Goal: Task Accomplishment & Management: Use online tool/utility

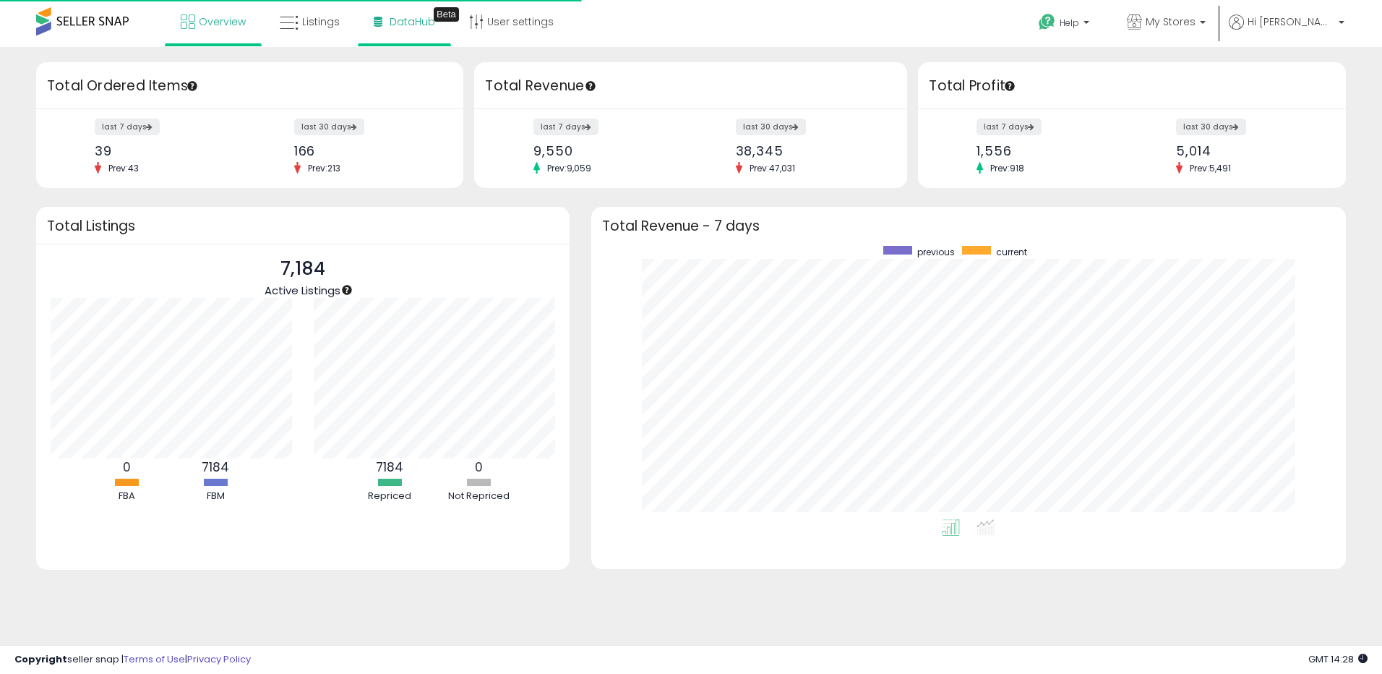
scroll to position [273, 726]
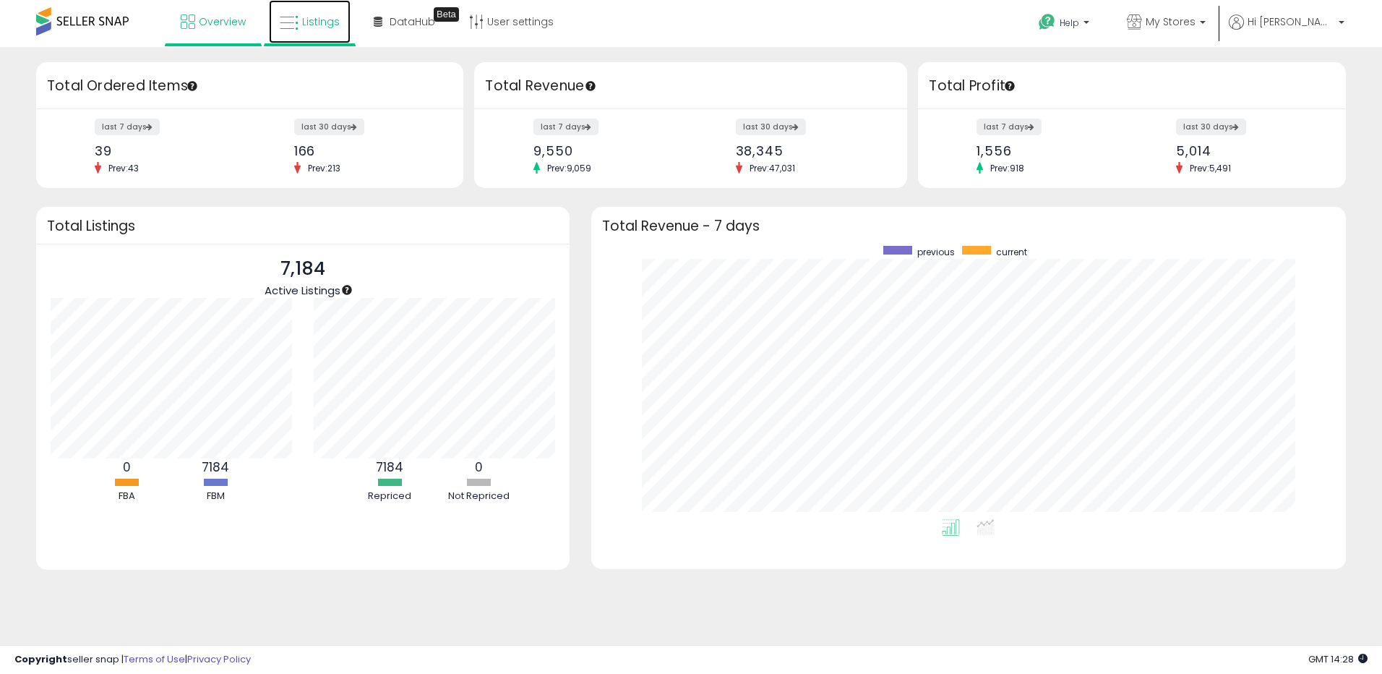
click at [331, 19] on span "Listings" at bounding box center [321, 21] width 38 height 14
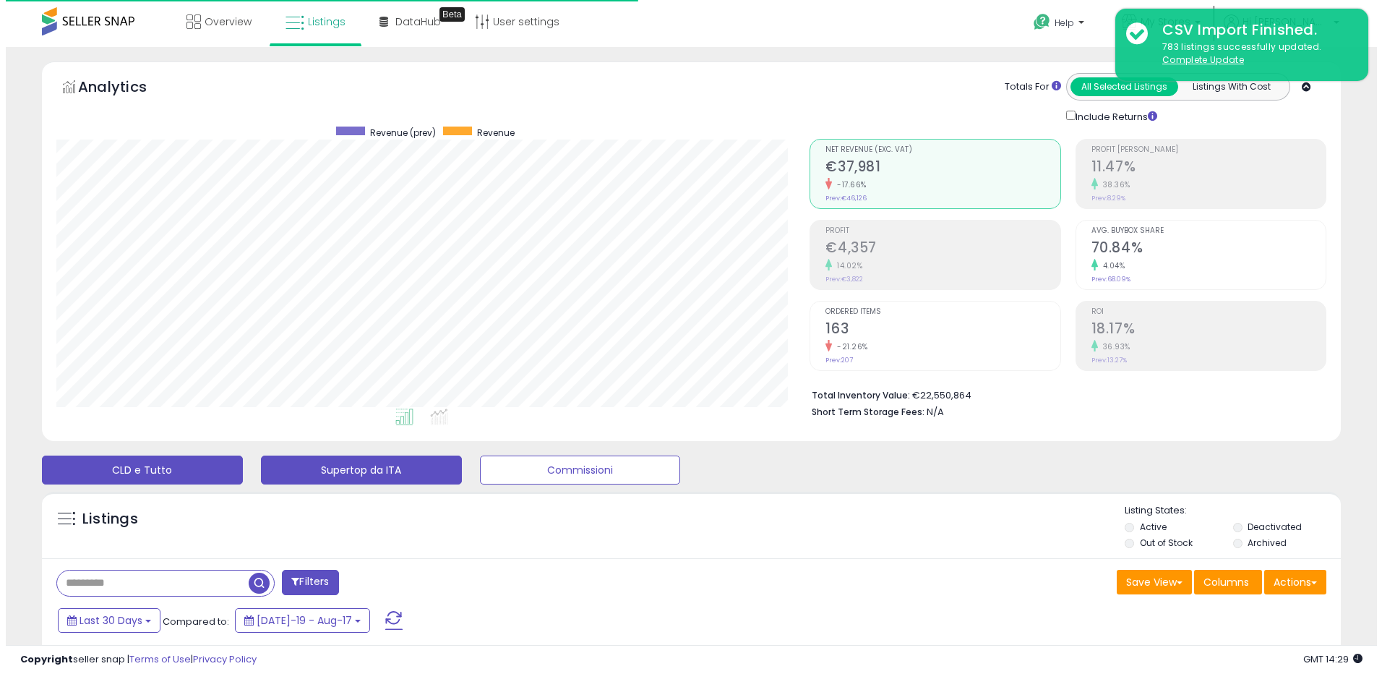
scroll to position [296, 754]
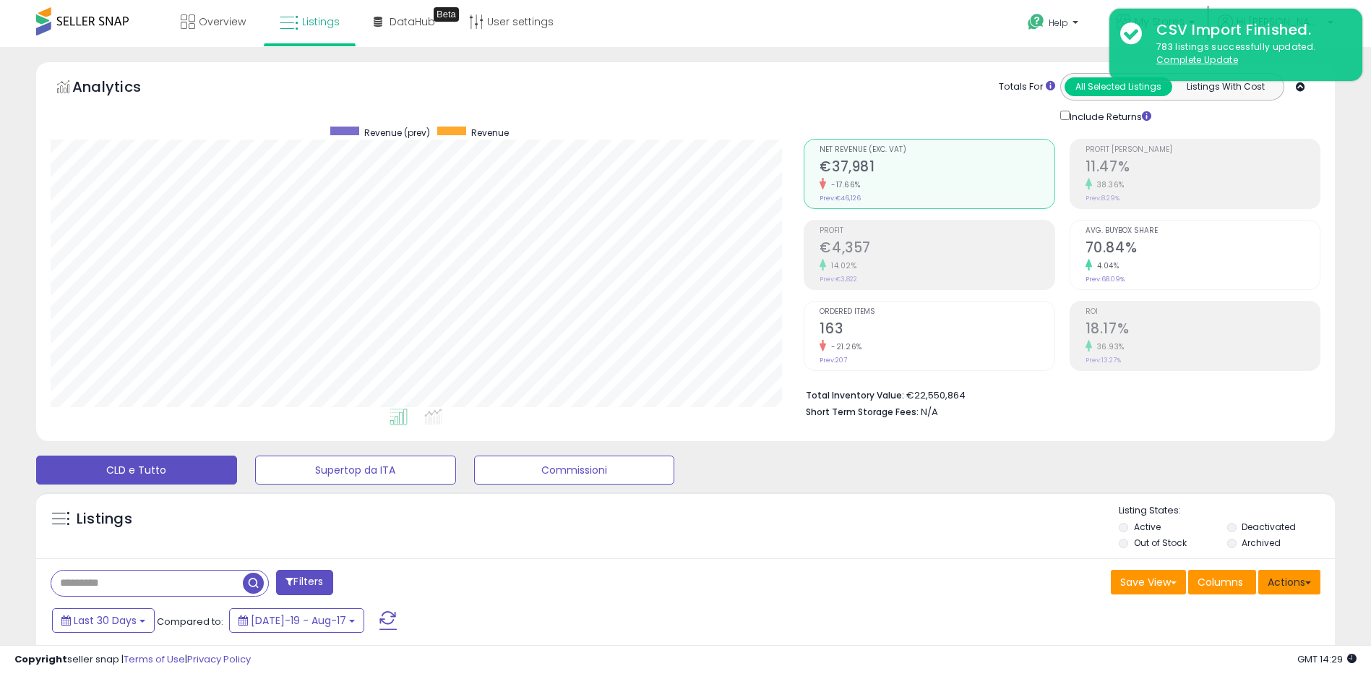
click at [1298, 583] on button "Actions" at bounding box center [1289, 582] width 62 height 25
click at [1229, 617] on link "Import" at bounding box center [1231, 612] width 158 height 22
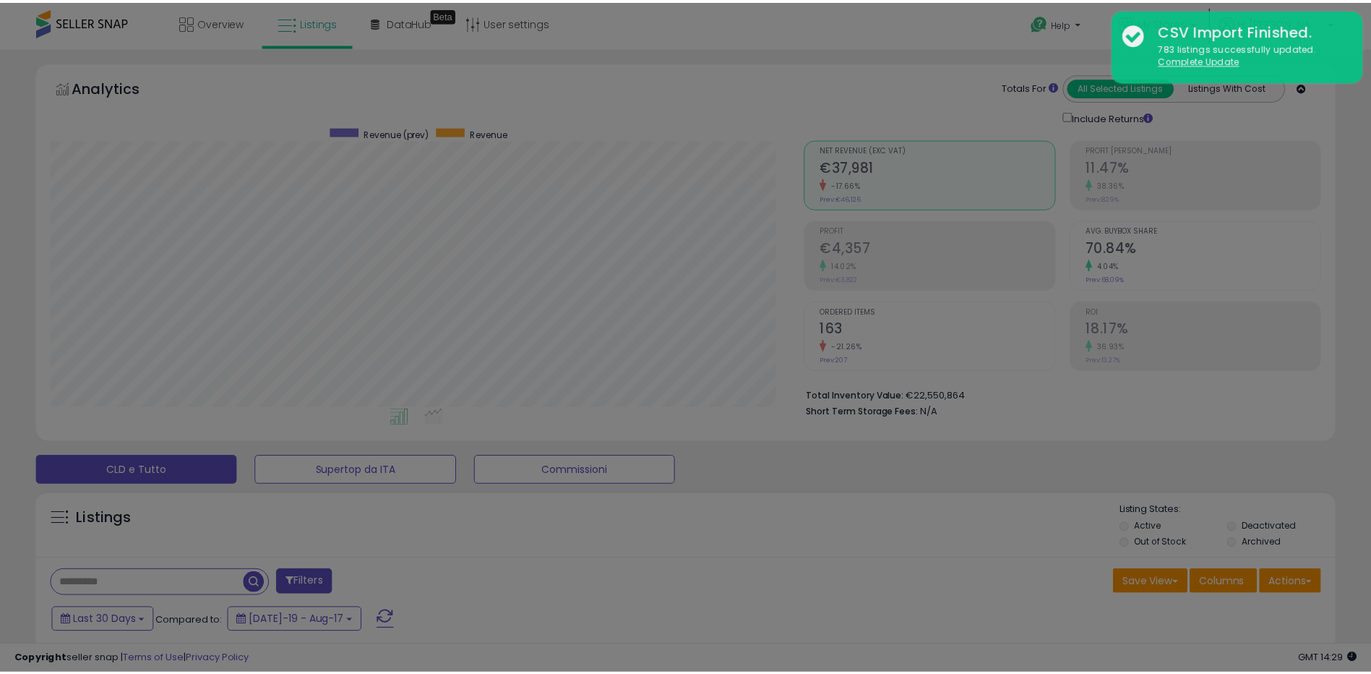
scroll to position [296, 760]
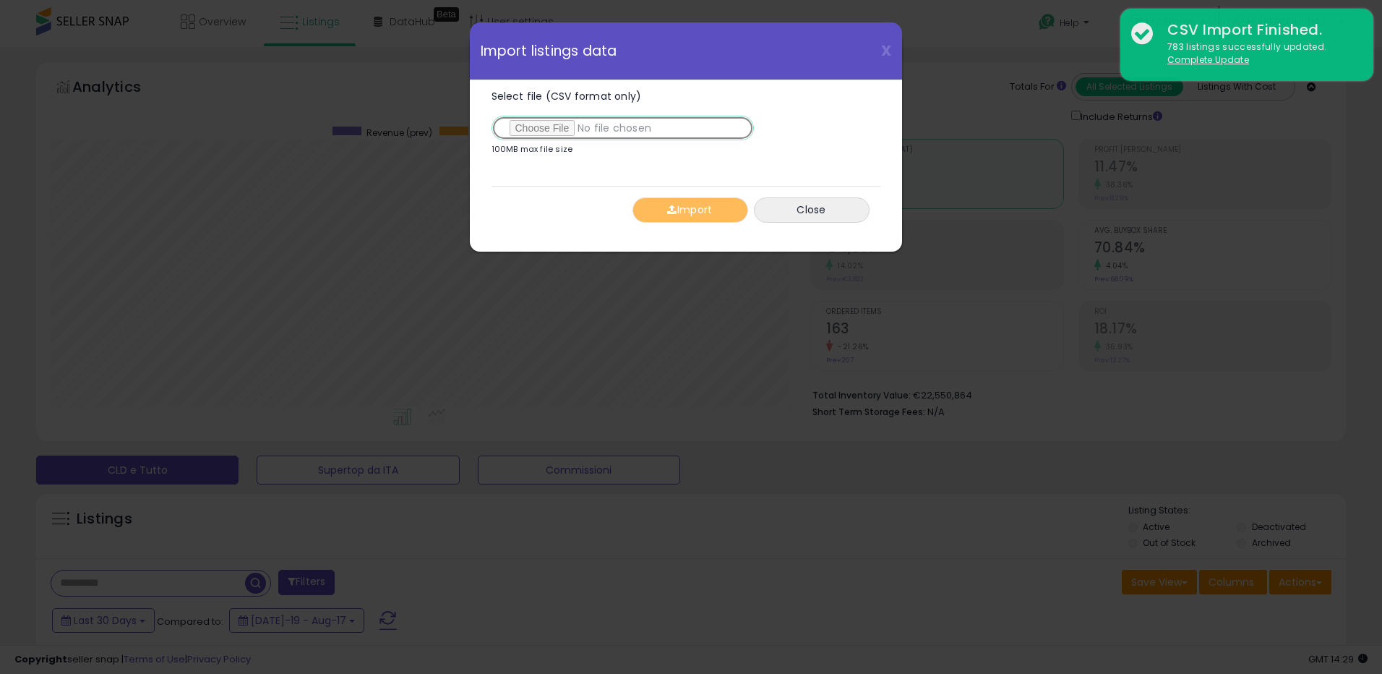
click at [555, 129] on input "Select file (CSV format only)" at bounding box center [623, 128] width 262 height 25
type input "**********"
click at [710, 212] on button "Import" at bounding box center [691, 209] width 116 height 25
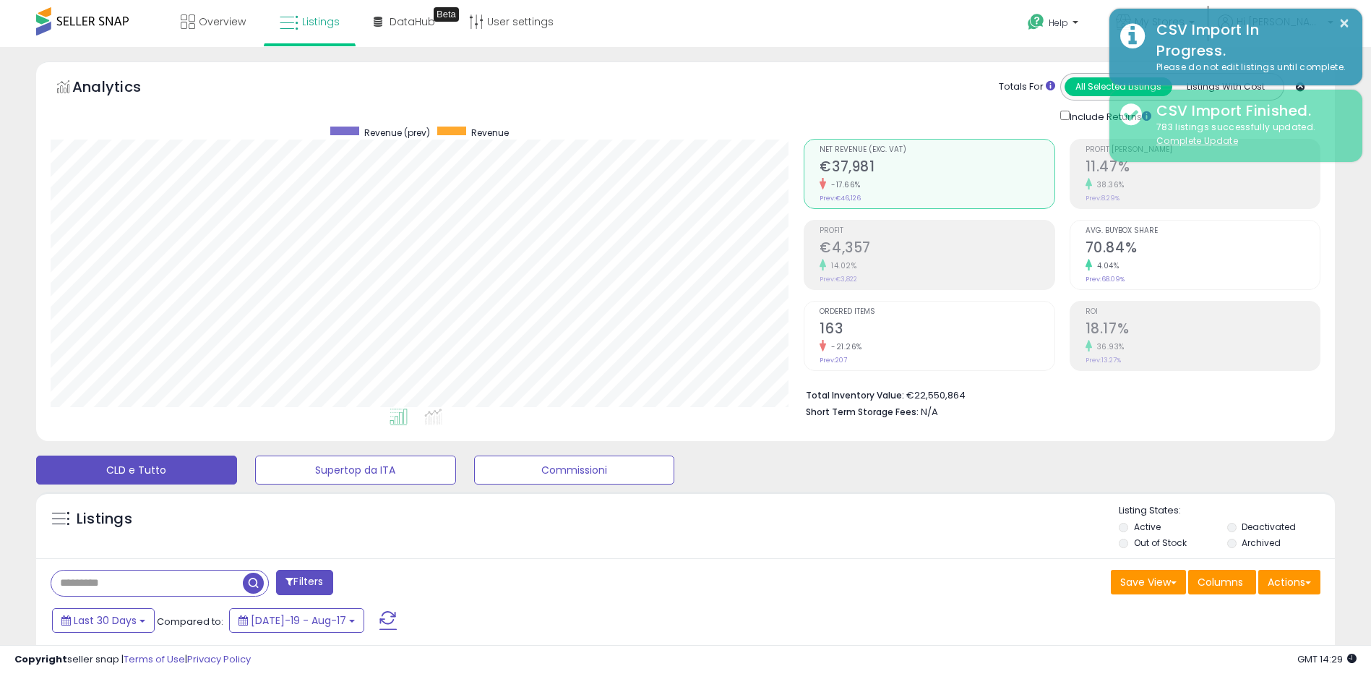
scroll to position [722563, 722106]
